Goal: Task Accomplishment & Management: Manage account settings

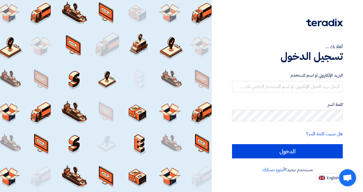
click at [193, 117] on div at bounding box center [106, 96] width 212 height 192
click at [289, 86] on input "text" at bounding box center [287, 86] width 111 height 11
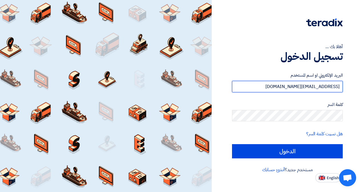
type input "[EMAIL_ADDRESS][DOMAIN_NAME]"
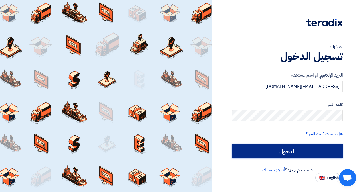
click at [303, 148] on input "الدخول" at bounding box center [287, 151] width 111 height 14
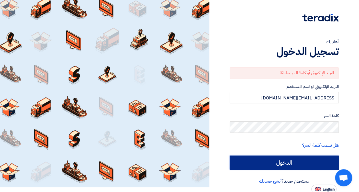
scroll to position [6, 0]
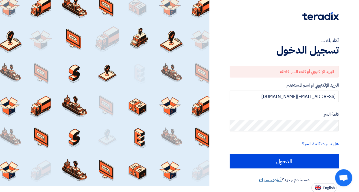
click at [275, 180] on link "أنشئ حسابك" at bounding box center [270, 180] width 23 height 7
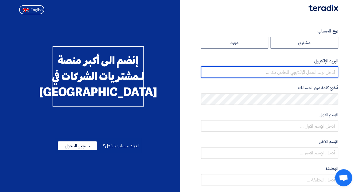
type input "[EMAIL_ADDRESS][DOMAIN_NAME]"
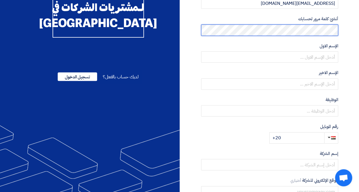
scroll to position [35, 0]
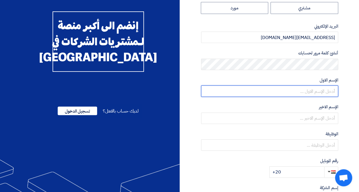
click at [329, 94] on input "text" at bounding box center [269, 91] width 137 height 11
type input "Mohamed"
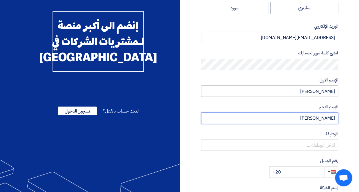
type input "Hussein"
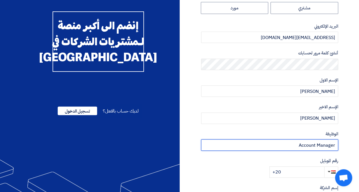
scroll to position [120, 0]
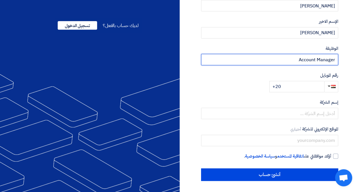
type input "Account Manager"
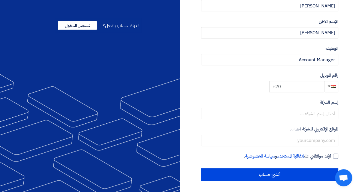
click at [310, 88] on input "+20" at bounding box center [296, 86] width 55 height 11
type input "+20 01282878750"
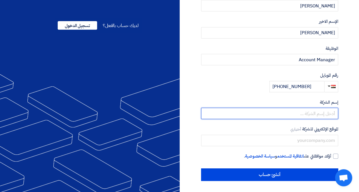
drag, startPoint x: 300, startPoint y: 115, endPoint x: 311, endPoint y: 113, distance: 11.6
click at [300, 115] on input "text" at bounding box center [269, 113] width 137 height 11
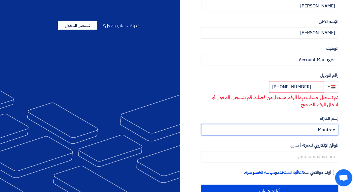
scroll to position [136, 0]
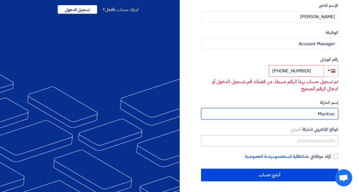
type input "Mantrac"
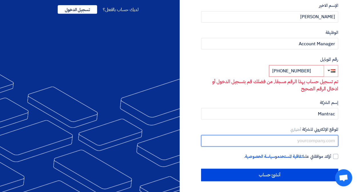
click at [327, 138] on input "text" at bounding box center [269, 140] width 137 height 11
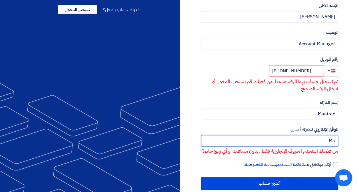
type input "M"
type input "w"
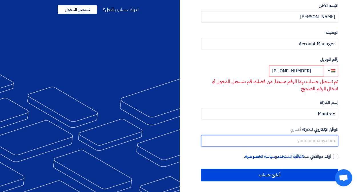
type input "W"
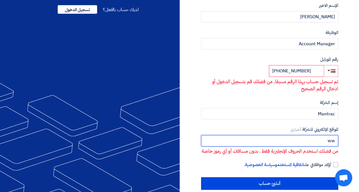
type input "w"
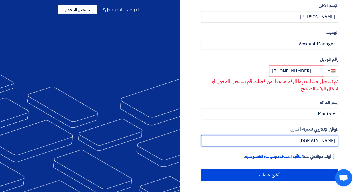
paste input "https://www.mantracgroup.com/en-eg"
type input "https://www.mantracgroup.com/en-eg"
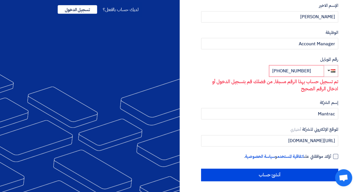
click at [333, 155] on div at bounding box center [335, 156] width 5 height 5
click at [331, 155] on input "أؤكد موافقتي على اتفاقية المستخدم و سياسة الخصوصية ." at bounding box center [262, 158] width 137 height 11
checkbox input "true"
click at [345, 144] on section "نوع الحساب مشتري مورد البريد الإلكتروني mhahussein@mantracteam.com أنشئ كلمة مر…" at bounding box center [179, 36] width 359 height 313
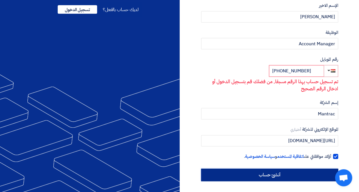
click at [308, 170] on input "أنشئ حساب" at bounding box center [269, 175] width 137 height 13
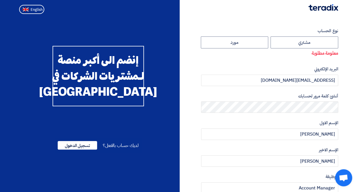
scroll to position [0, 0]
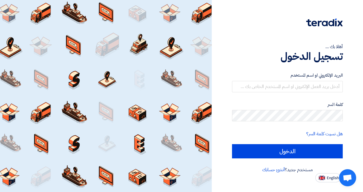
type input "[EMAIL_ADDRESS][DOMAIN_NAME]"
click at [339, 134] on link "هل نسيت كلمة السر؟" at bounding box center [324, 134] width 37 height 7
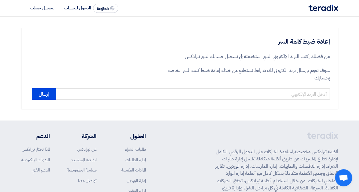
click at [264, 100] on div "إعادة ضبط كلمة السر من فضلك إكتب البريد الإلكتروني الذي استخدمتة في تسجيل حسابك…" at bounding box center [179, 68] width 317 height 81
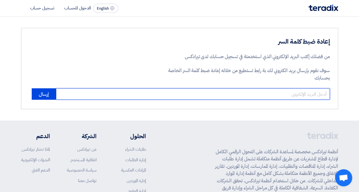
click at [274, 94] on input "email" at bounding box center [193, 93] width 274 height 11
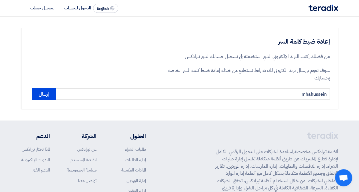
click at [340, 107] on div "إعادة ضبط كلمة السر من فضلك إكتب البريد الإلكتروني الذي استخدمتة في تسجيل حسابك…" at bounding box center [179, 68] width 325 height 81
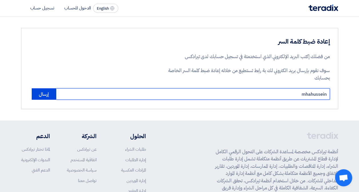
click at [317, 95] on input "mhahussein" at bounding box center [193, 93] width 274 height 11
type input "mhahussein@mantracegypt.com"
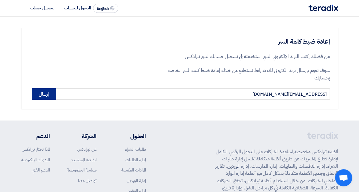
click at [42, 93] on button "إرسال" at bounding box center [44, 93] width 24 height 11
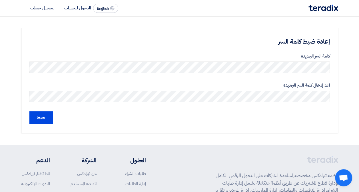
click at [339, 87] on div "إعادة ضبط كلمة السر كلمة السر الجديدة اعد إدخال كلمة السر الجديدة حفظ" at bounding box center [179, 81] width 325 height 106
click at [343, 76] on section "إعادة ضبط كلمة السر كلمة السر الجديدة اعد إدخال كلمة السر الجديدة حفظ" at bounding box center [179, 81] width 359 height 128
click at [95, 118] on div "حفظ" at bounding box center [179, 118] width 300 height 13
click at [49, 117] on input "حفظ" at bounding box center [40, 118] width 23 height 13
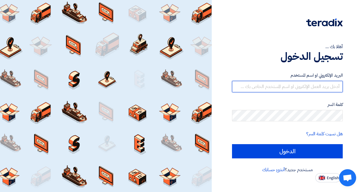
type input "[EMAIL_ADDRESS][DOMAIN_NAME]"
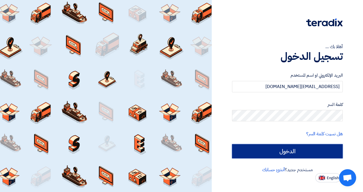
click at [272, 150] on input "الدخول" at bounding box center [287, 151] width 111 height 14
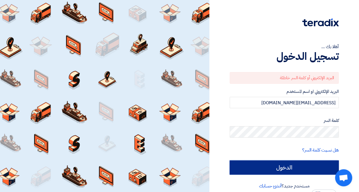
click at [288, 162] on input "الدخول" at bounding box center [283, 168] width 109 height 14
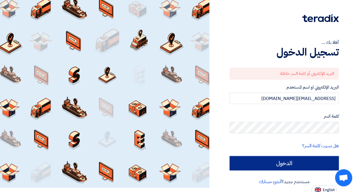
scroll to position [6, 0]
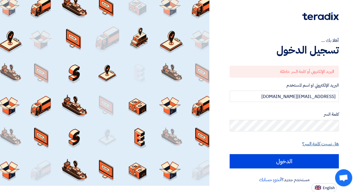
click at [319, 143] on link "هل نسيت كلمة السر؟" at bounding box center [320, 144] width 37 height 7
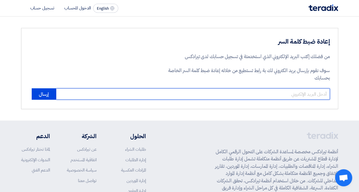
click at [297, 98] on input "email" at bounding box center [193, 93] width 274 height 11
type input "mhahussein@mantracegypt.com"
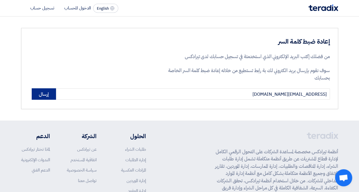
click at [39, 96] on button "إرسال" at bounding box center [44, 93] width 24 height 11
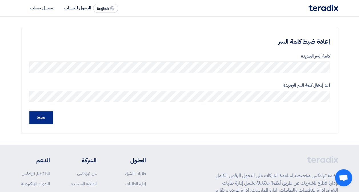
click at [37, 116] on input "حفظ" at bounding box center [40, 118] width 23 height 13
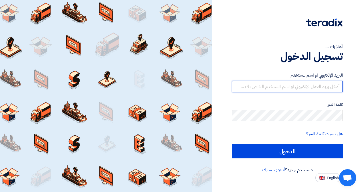
type input "[EMAIL_ADDRESS][DOMAIN_NAME]"
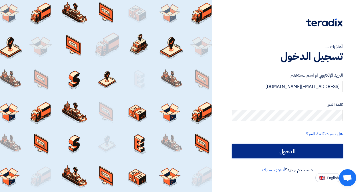
click at [267, 154] on input "الدخول" at bounding box center [287, 151] width 111 height 14
